Goal: Check status: Check status

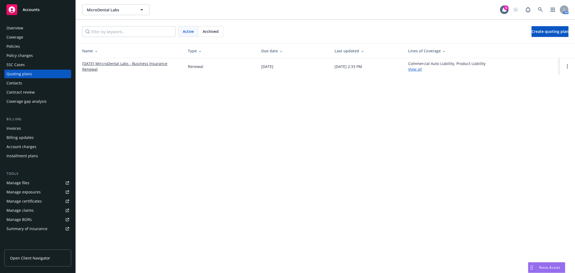
click at [18, 43] on div "Policies" at bounding box center [12, 46] width 13 height 9
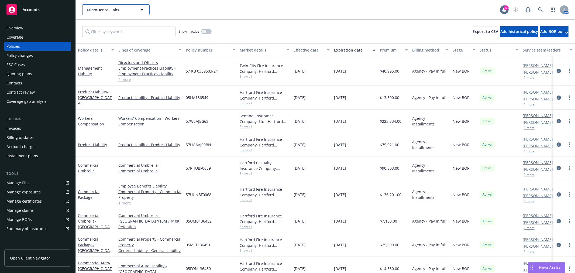
click at [125, 10] on span "MicroDental Labs" at bounding box center [110, 10] width 47 height 6
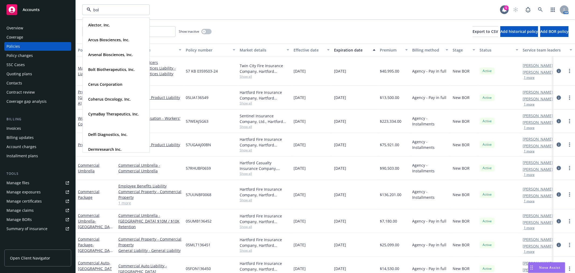
type input "bolt"
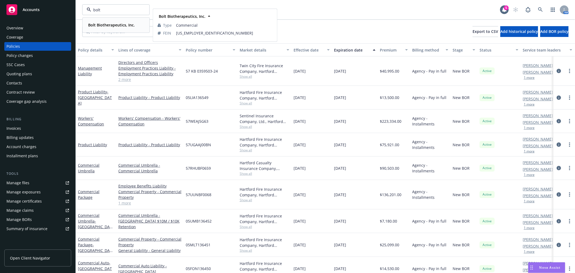
click at [125, 25] on strong "Bolt Biotherapeutics, Inc." at bounding box center [111, 24] width 47 height 5
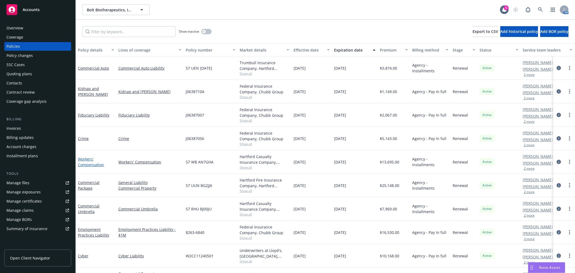
click at [94, 163] on link "Workers' Compensation" at bounding box center [91, 161] width 26 height 11
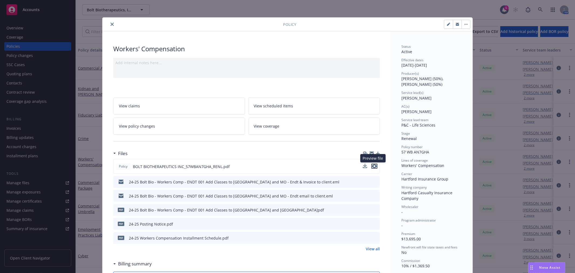
click at [372, 165] on icon "preview file" at bounding box center [374, 166] width 5 height 4
click at [375, 181] on icon "preview file" at bounding box center [374, 182] width 5 height 4
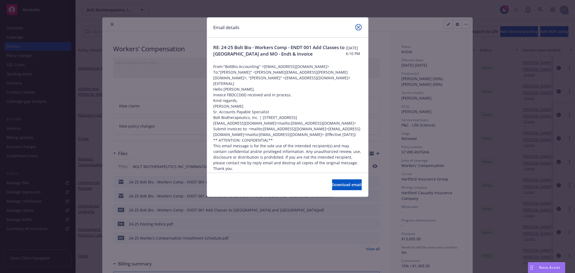
click at [356, 28] on link "close" at bounding box center [358, 27] width 6 height 6
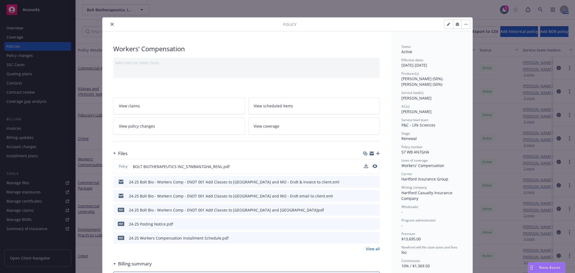
click at [372, 209] on icon "preview file" at bounding box center [374, 210] width 5 height 4
